Goal: Information Seeking & Learning: Learn about a topic

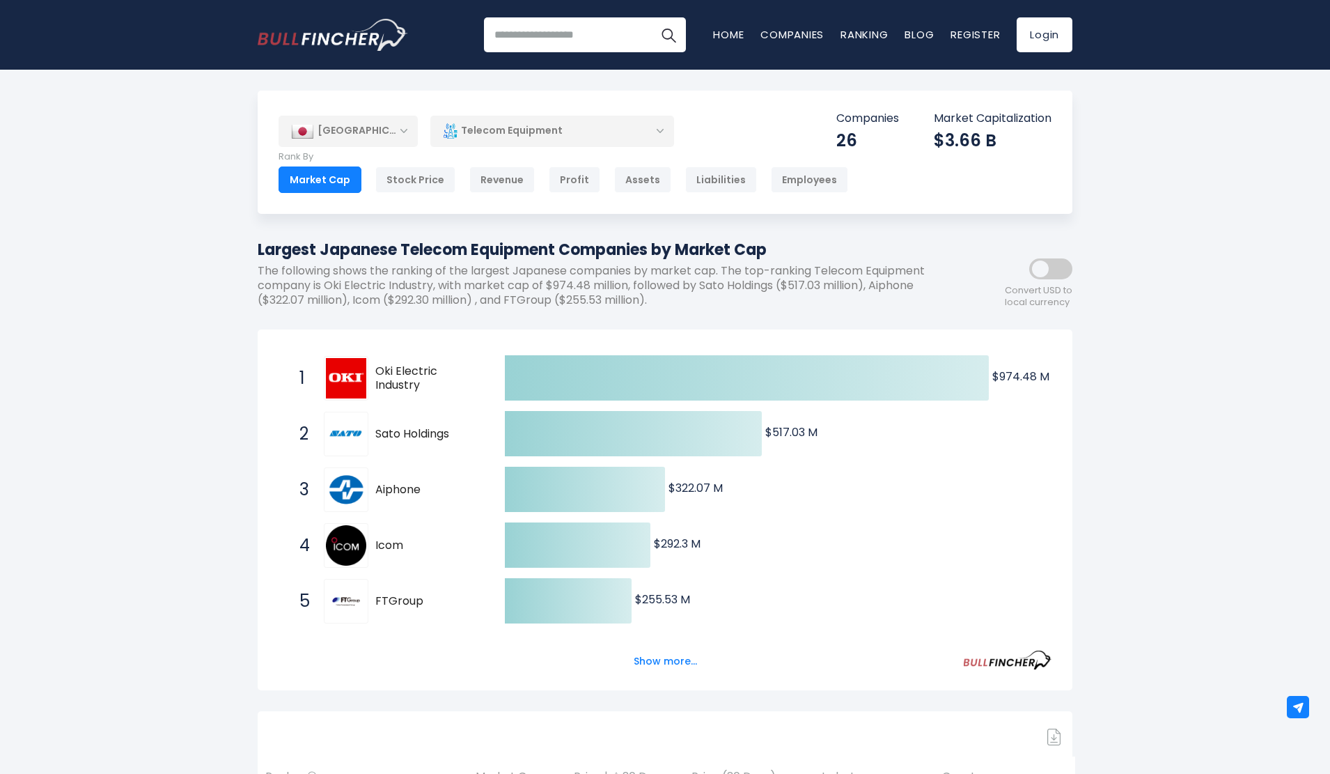
drag, startPoint x: 272, startPoint y: 250, endPoint x: 802, endPoint y: 261, distance: 530.2
click at [802, 261] on h1 "Largest Japanese Telecom Equipment Companies by Market Cap" at bounding box center [603, 249] width 690 height 23
copy h1 "rgest Japanese Telecom Equipment Companies by Market Cap"
